Goal: Communication & Community: Answer question/provide support

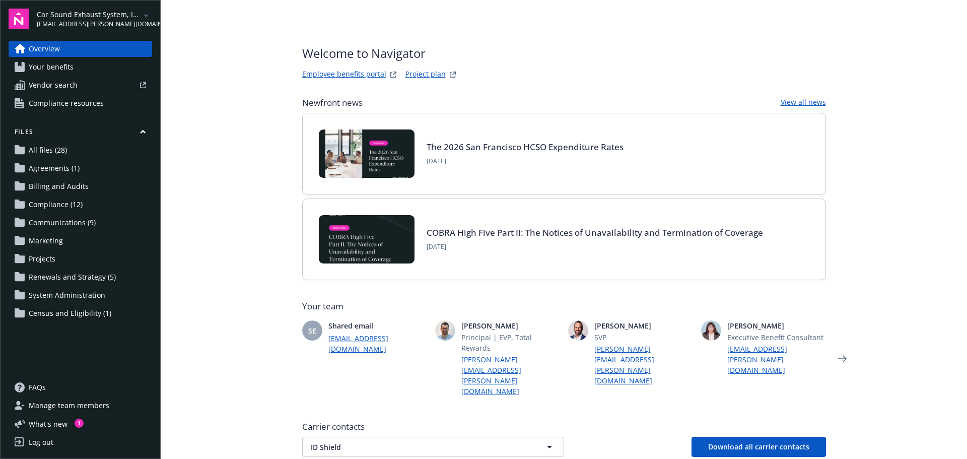
drag, startPoint x: 54, startPoint y: 409, endPoint x: 75, endPoint y: 408, distance: 20.2
click at [54, 409] on span "Manage team members" at bounding box center [69, 405] width 81 height 16
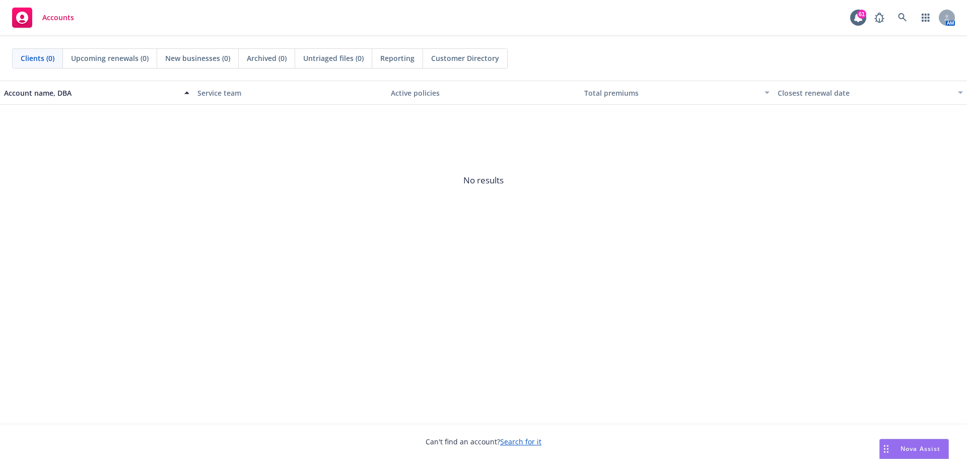
click at [912, 445] on span "Nova Assist" at bounding box center [920, 448] width 40 height 9
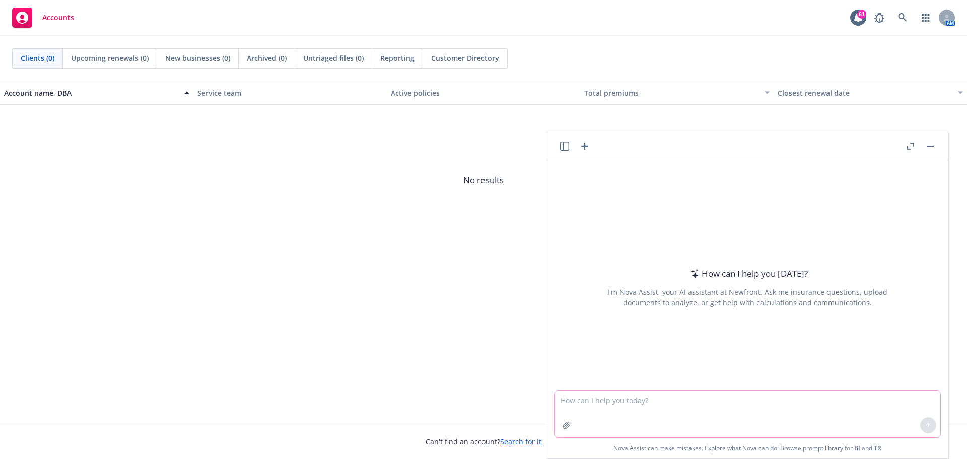
click at [654, 405] on textarea at bounding box center [747, 414] width 386 height 46
type textarea "E"
type textarea "please edit email below."
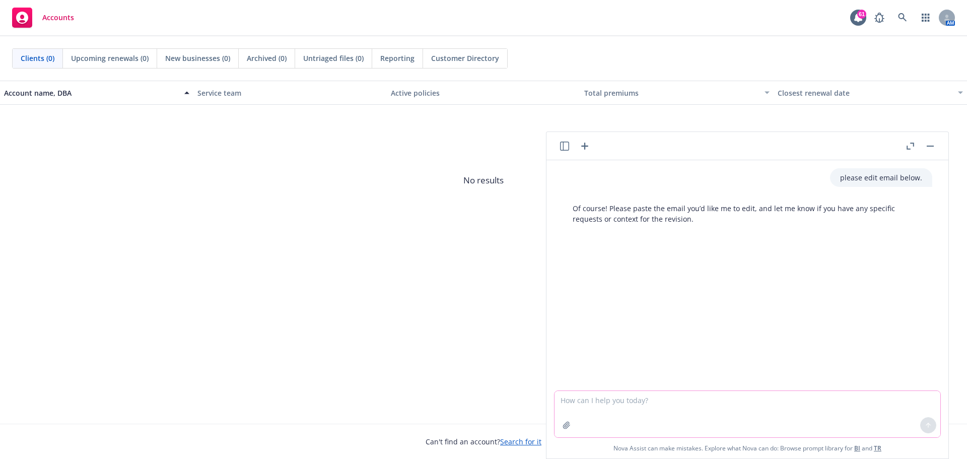
paste textarea "Congratulations on a successful open enrollment and launch of your new Anthem a…"
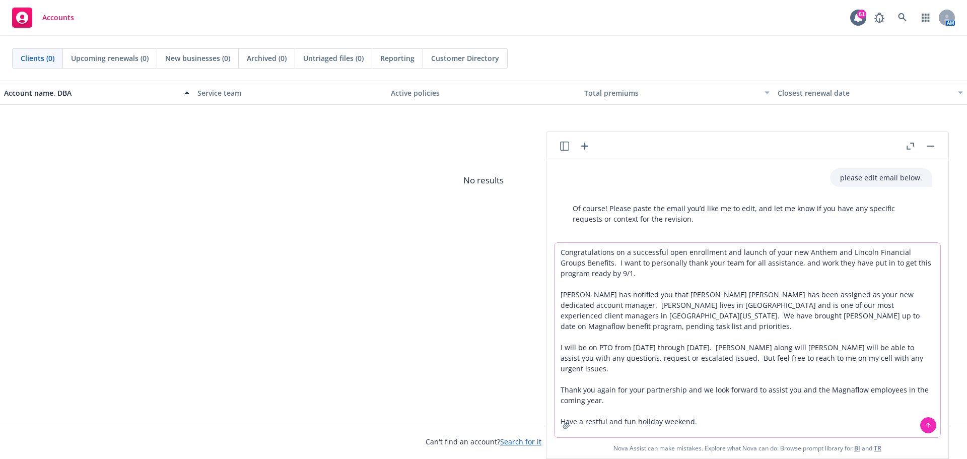
type textarea "Congratulations on a successful open enrollment and launch of your new Anthem a…"
click at [925, 423] on icon at bounding box center [928, 424] width 7 height 7
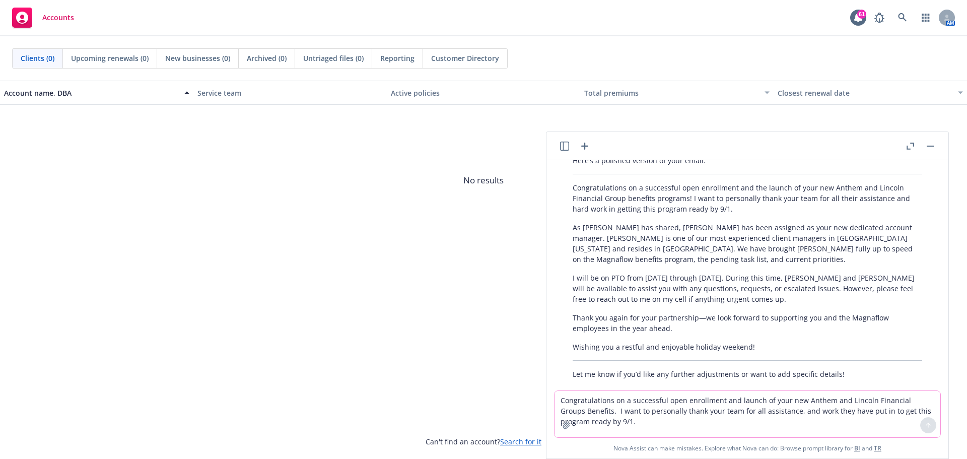
scroll to position [296, 0]
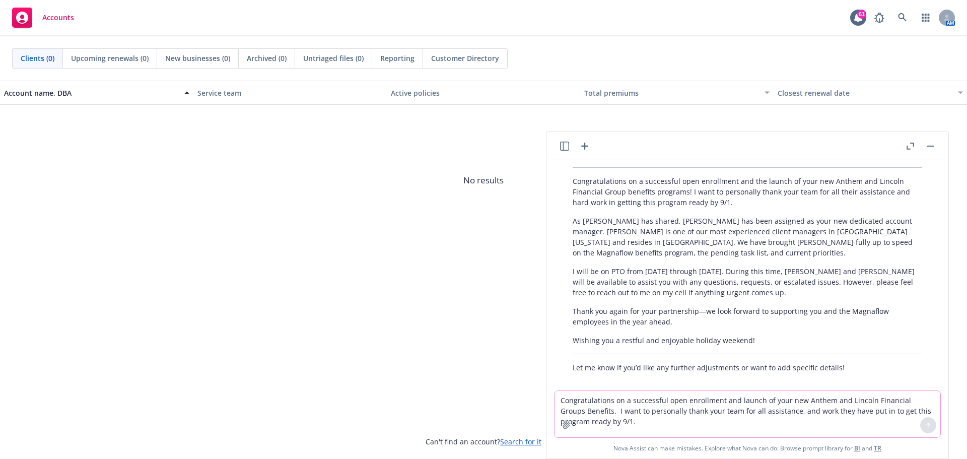
drag, startPoint x: 613, startPoint y: 186, endPoint x: 598, endPoint y: 178, distance: 17.6
click at [613, 186] on p "Congratulations on a successful open enrollment and the launch of your new Anth…" at bounding box center [747, 192] width 349 height 32
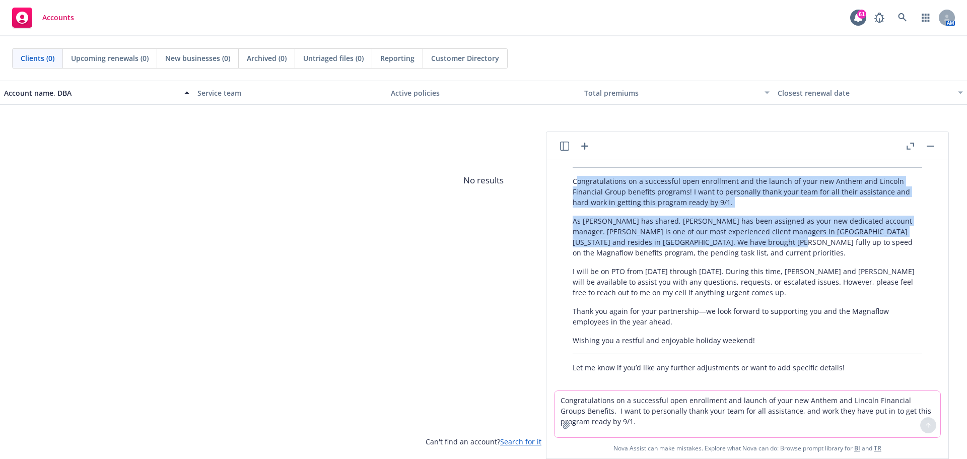
drag, startPoint x: 576, startPoint y: 170, endPoint x: 726, endPoint y: 230, distance: 161.6
click at [726, 230] on div "Here’s a polished version of your email: Congratulations on a successful open e…" at bounding box center [747, 261] width 370 height 232
click at [727, 230] on p "As Erich has shared, Chris Holloway has been assigned as your new dedicated acc…" at bounding box center [747, 237] width 349 height 42
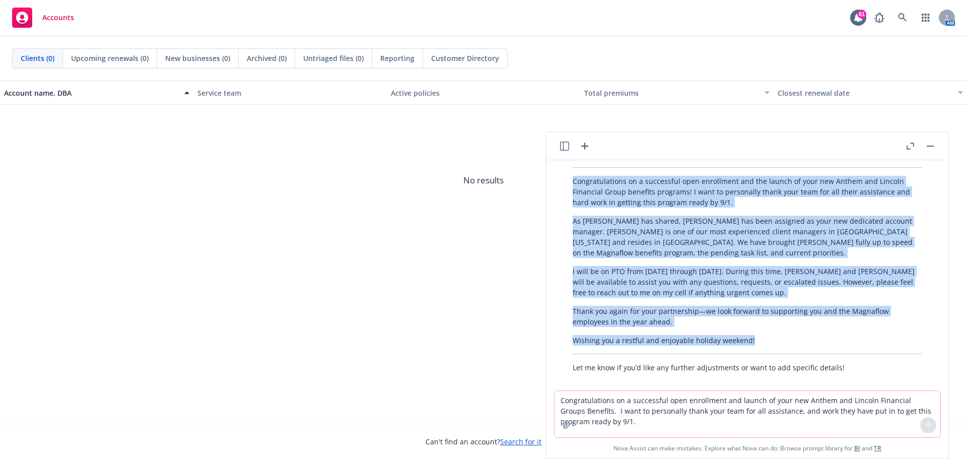
drag, startPoint x: 574, startPoint y: 172, endPoint x: 798, endPoint y: 326, distance: 272.4
click at [798, 326] on div "Here’s a polished version of your email: Congratulations on a successful open e…" at bounding box center [747, 261] width 370 height 232
copy div "Congratulations on a successful open enrollment and the launch of your new Anth…"
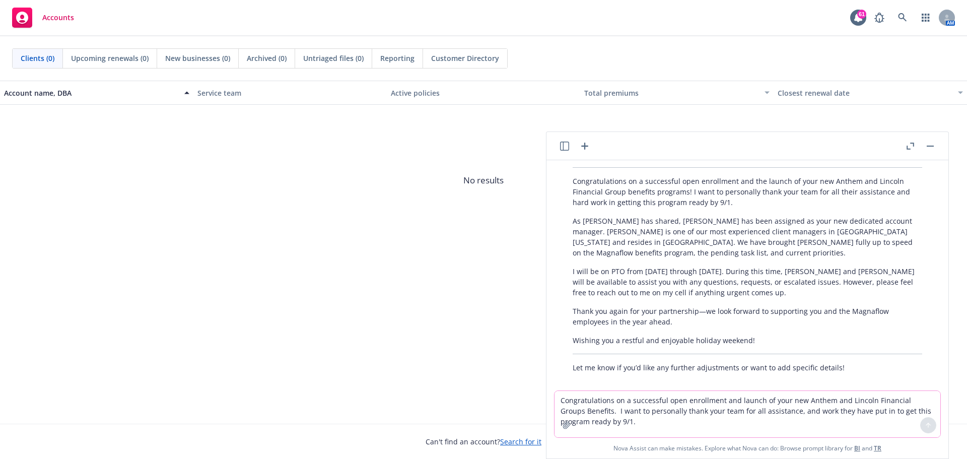
click at [469, 209] on span "No results" at bounding box center [483, 180] width 967 height 151
